Goal: Go to known website: Access a specific website the user already knows

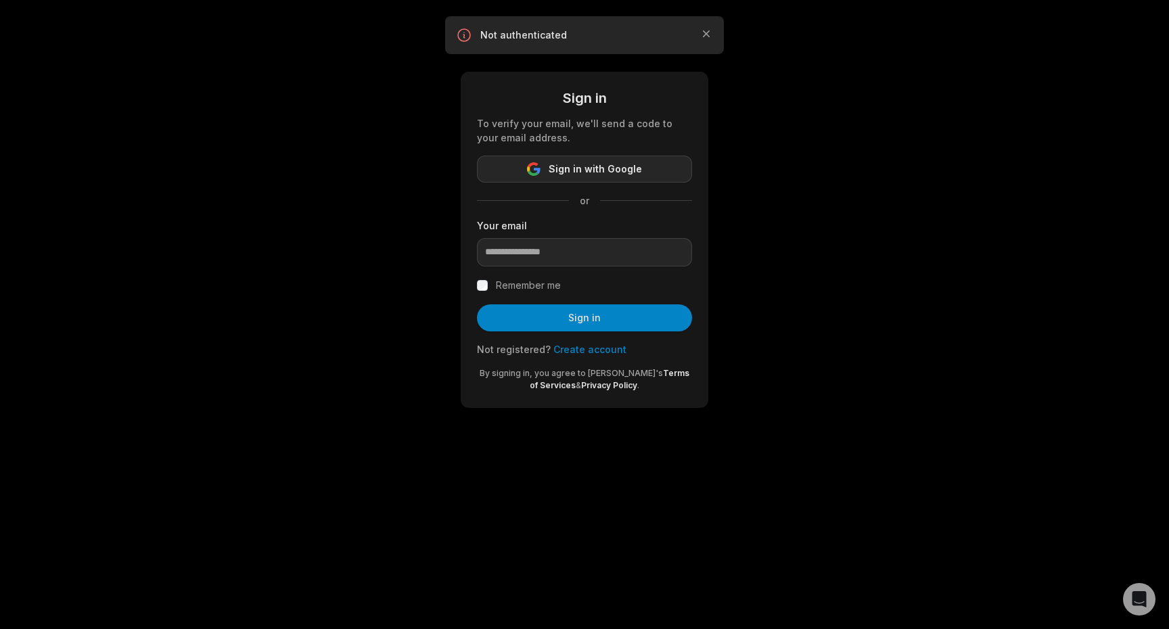
click at [584, 172] on span "Sign in with Google" at bounding box center [595, 169] width 93 height 16
